Goal: Find specific page/section: Find specific page/section

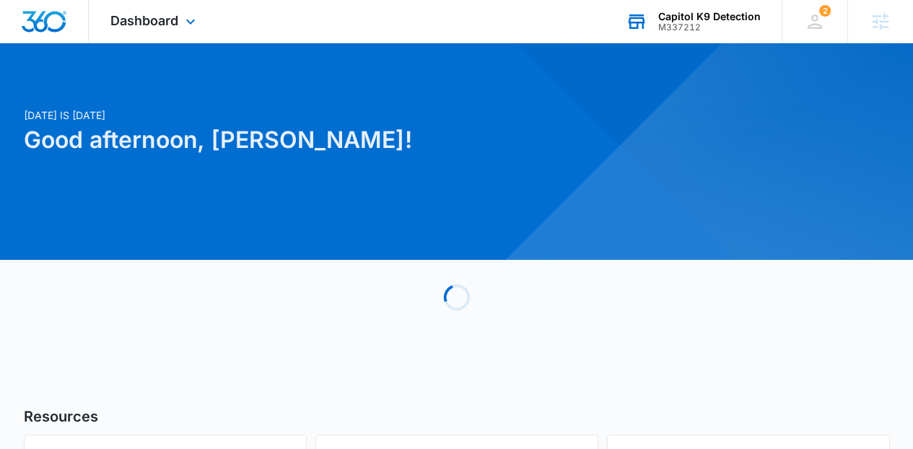
click at [670, 29] on div "M337212" at bounding box center [709, 27] width 102 height 10
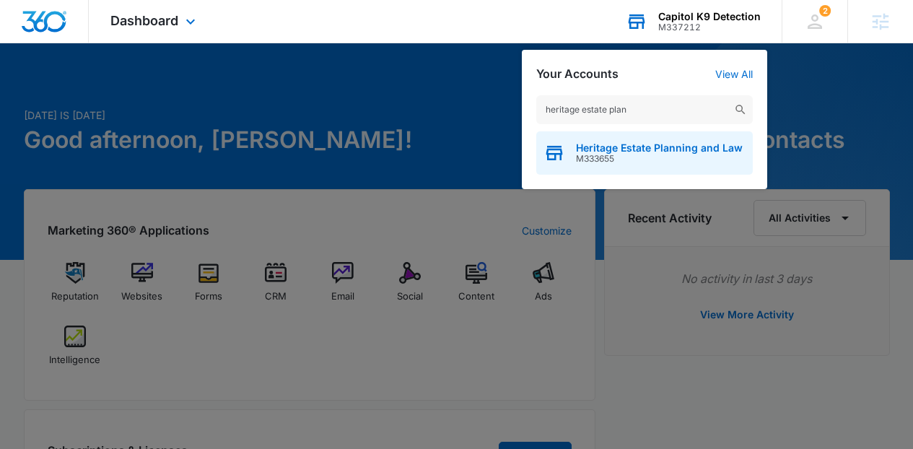
type input "heritage estate plan"
click at [597, 147] on span "Heritage Estate Planning and Law" at bounding box center [659, 148] width 167 height 12
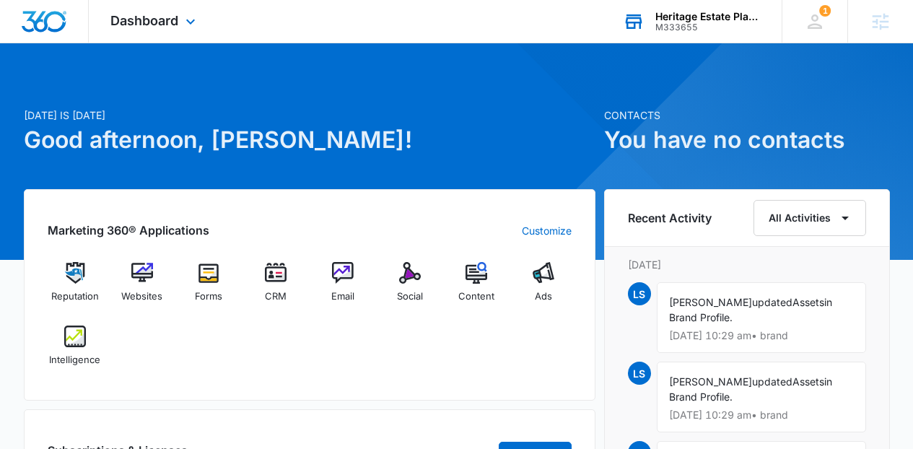
click at [162, 29] on div "Dashboard Apps Reputation Websites Forms CRM Email Social Content Ads Intellige…" at bounding box center [155, 21] width 132 height 43
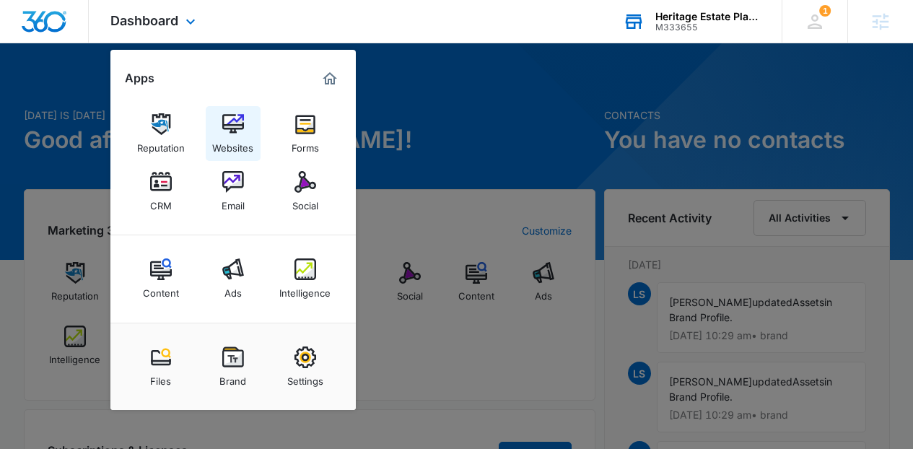
click at [229, 131] on img at bounding box center [233, 124] width 22 height 22
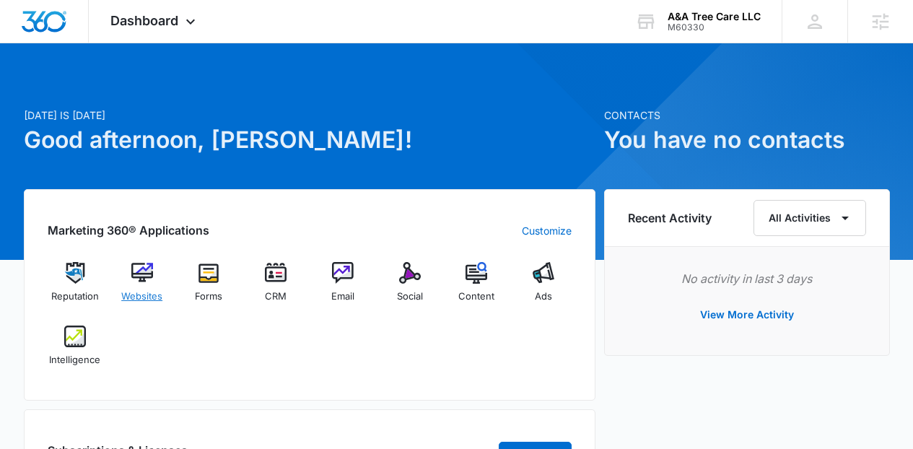
click at [134, 301] on span "Websites" at bounding box center [141, 296] width 41 height 14
